Goal: Find specific page/section: Find specific page/section

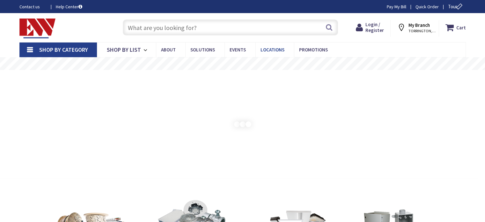
click at [265, 48] on span "Locations" at bounding box center [273, 50] width 24 height 6
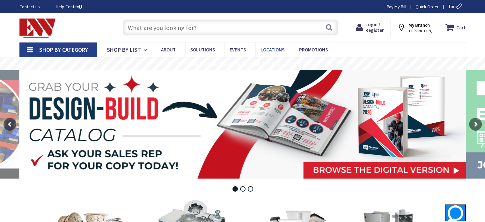
click at [272, 50] on span "Locations" at bounding box center [273, 50] width 24 height 6
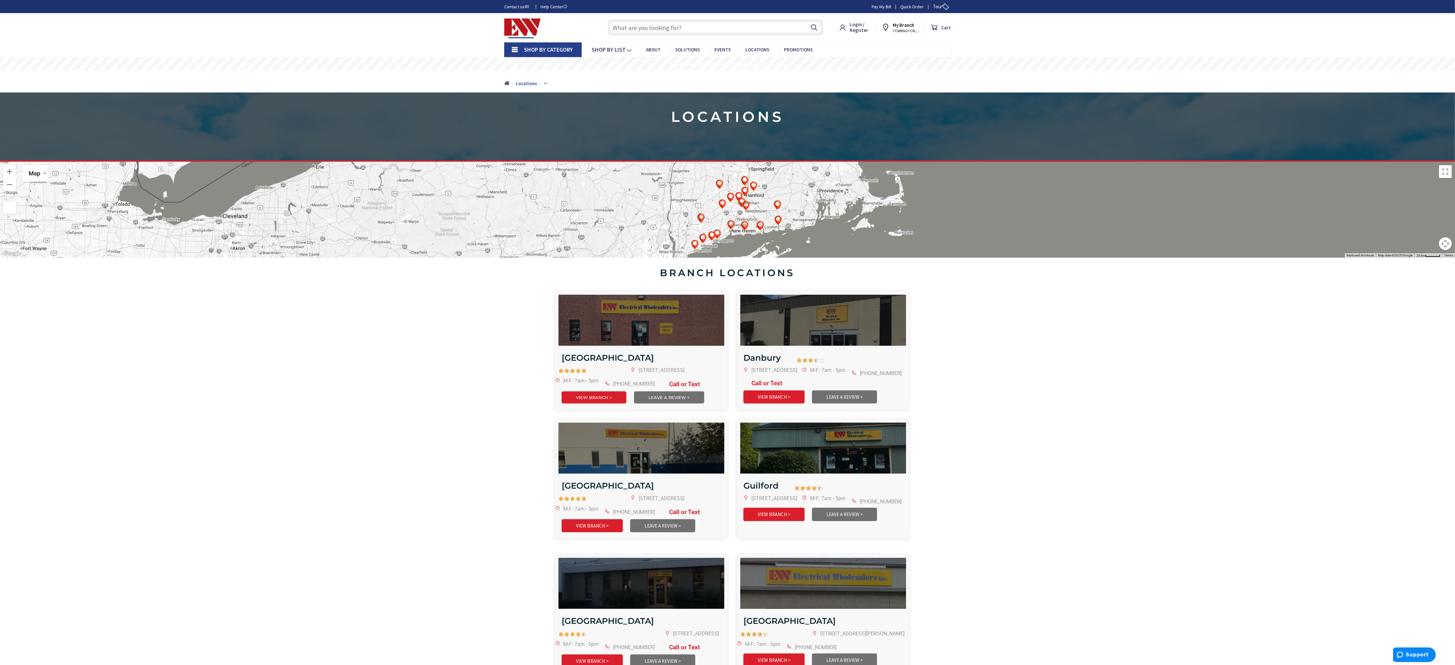
click at [485, 195] on img at bounding box center [722, 204] width 18 height 18
